Goal: Information Seeking & Learning: Learn about a topic

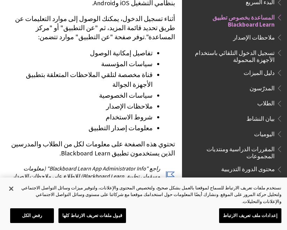
scroll to position [207, 0]
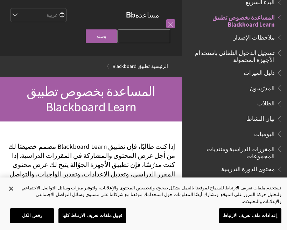
scroll to position [207, 0]
